Goal: Navigation & Orientation: Understand site structure

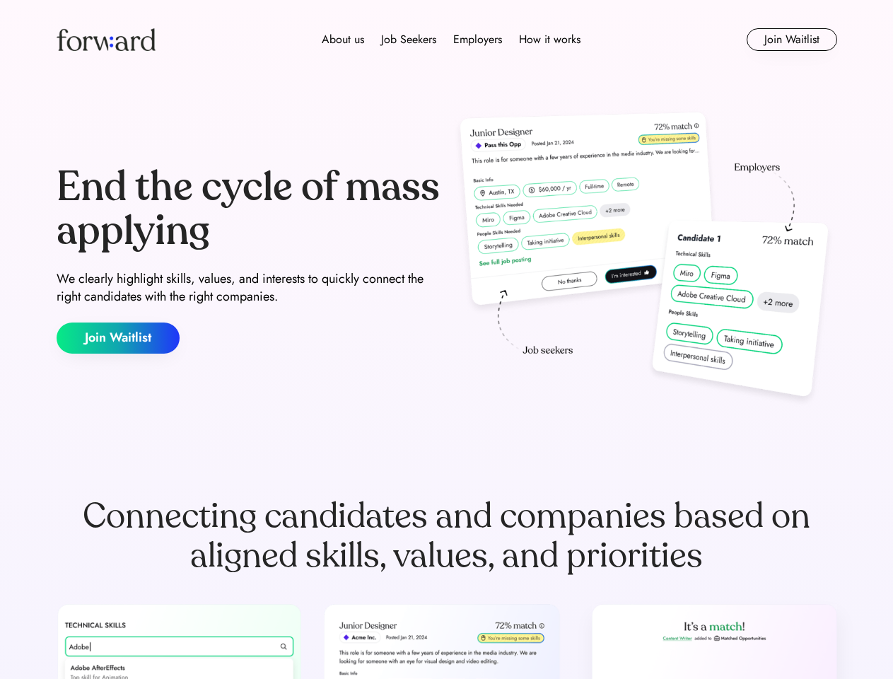
click at [446, 339] on div "End the cycle of mass applying We clearly highlight skills, values, and interes…" at bounding box center [447, 259] width 781 height 304
click at [447, 40] on div "About us Job Seekers Employers How it works" at bounding box center [451, 39] width 557 height 17
click at [106, 40] on img at bounding box center [106, 39] width 99 height 23
click at [451, 40] on div "About us Job Seekers Employers How it works" at bounding box center [451, 39] width 557 height 17
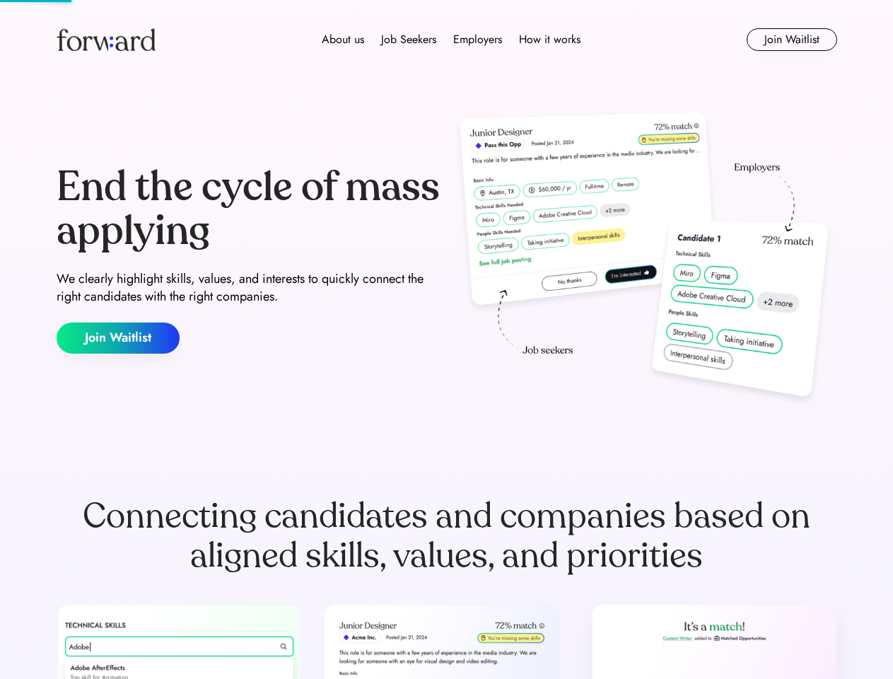
click at [343, 40] on div "About us" at bounding box center [343, 39] width 42 height 17
click at [409, 40] on div "Job Seekers" at bounding box center [408, 39] width 55 height 17
click at [477, 40] on div "Employers" at bounding box center [477, 39] width 49 height 17
click at [549, 40] on div "How it works" at bounding box center [550, 39] width 62 height 17
click at [791, 40] on button "Join Waitlist" at bounding box center [792, 39] width 91 height 23
